Goal: Register for event/course

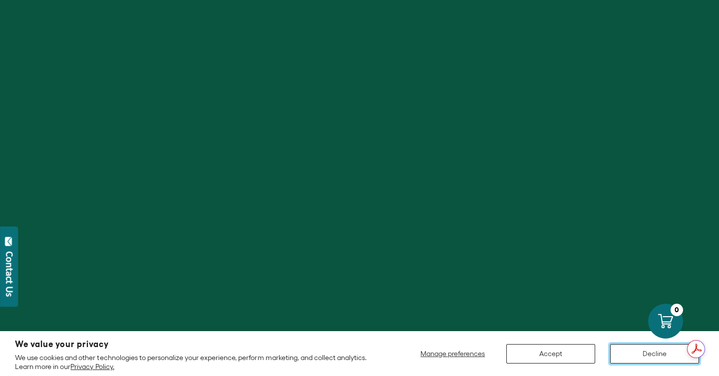
click at [641, 355] on button "Decline" at bounding box center [654, 354] width 89 height 19
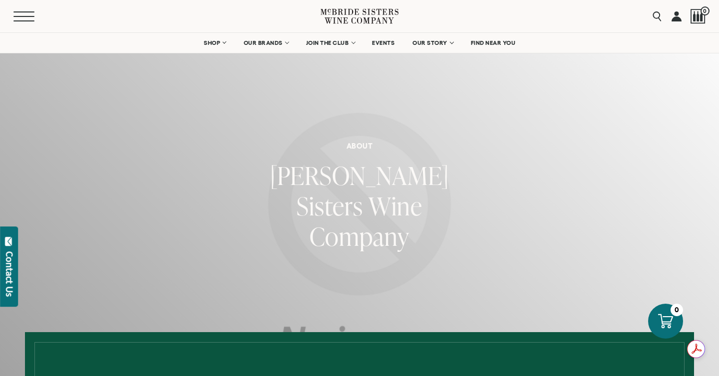
click at [20, 12] on button "Menu" at bounding box center [31, 16] width 36 height 10
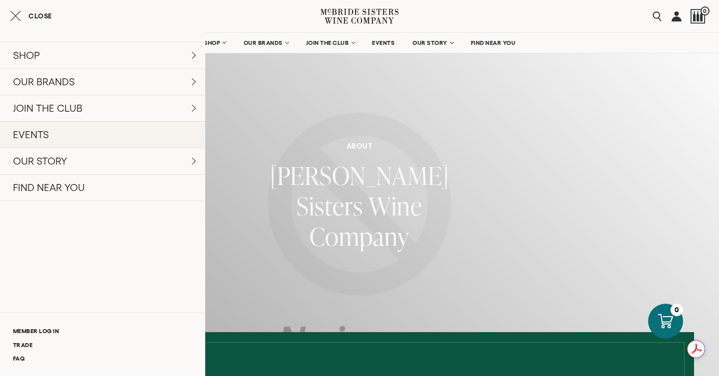
click at [31, 134] on link "EVENTS" at bounding box center [102, 134] width 205 height 26
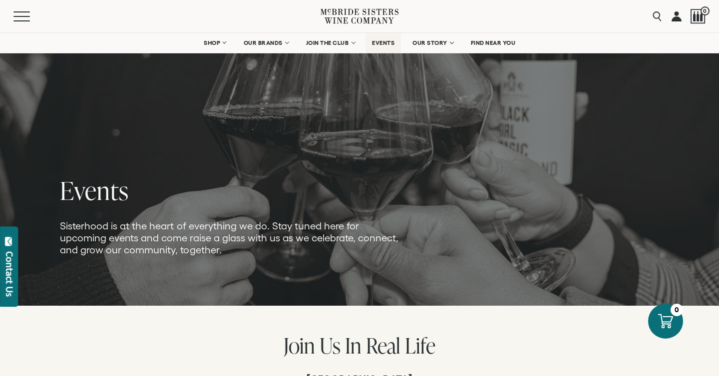
click at [382, 40] on span "EVENTS" at bounding box center [383, 42] width 22 height 7
click at [21, 19] on button "Menu" at bounding box center [31, 16] width 36 height 10
